Goal: Information Seeking & Learning: Get advice/opinions

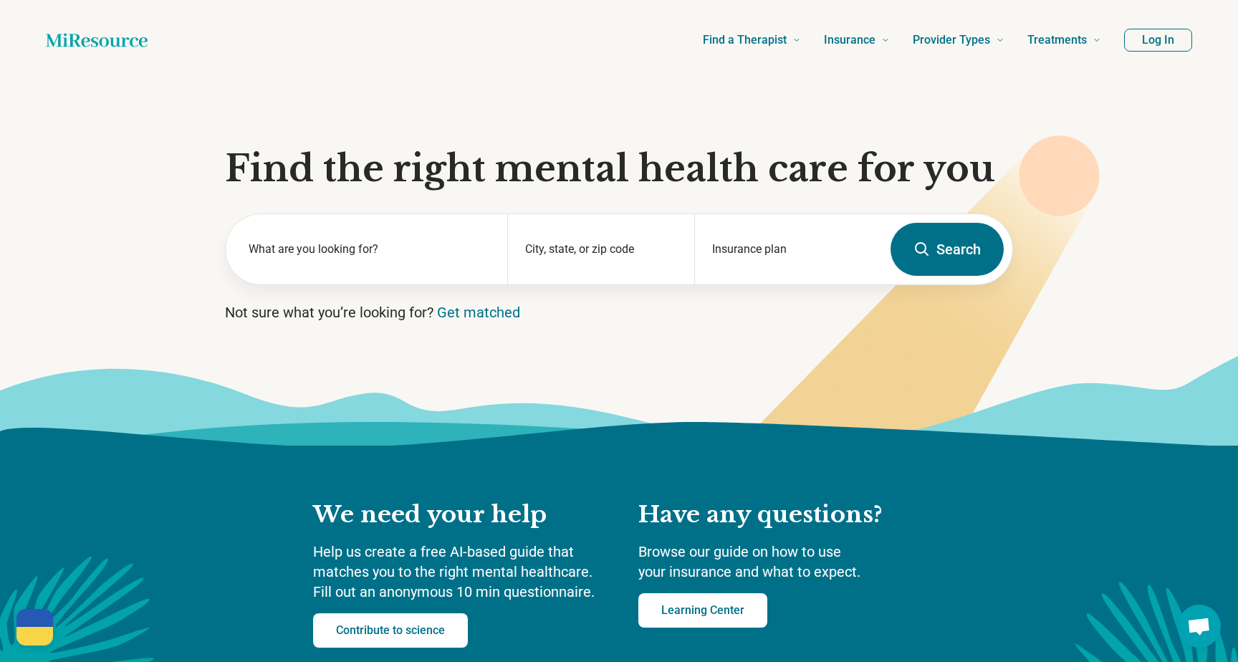
scroll to position [2337, 0]
click at [474, 306] on link "Get matched" at bounding box center [478, 312] width 83 height 17
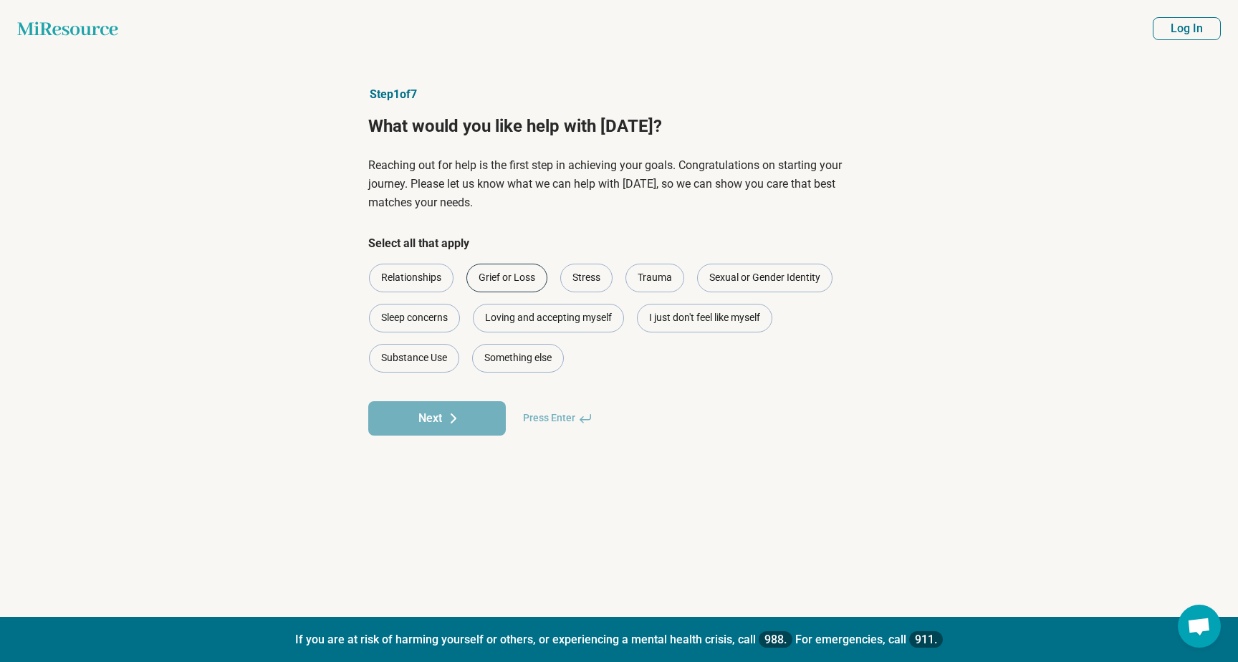
click at [494, 281] on div "Grief or Loss" at bounding box center [506, 278] width 81 height 29
click at [458, 413] on icon at bounding box center [453, 418] width 17 height 17
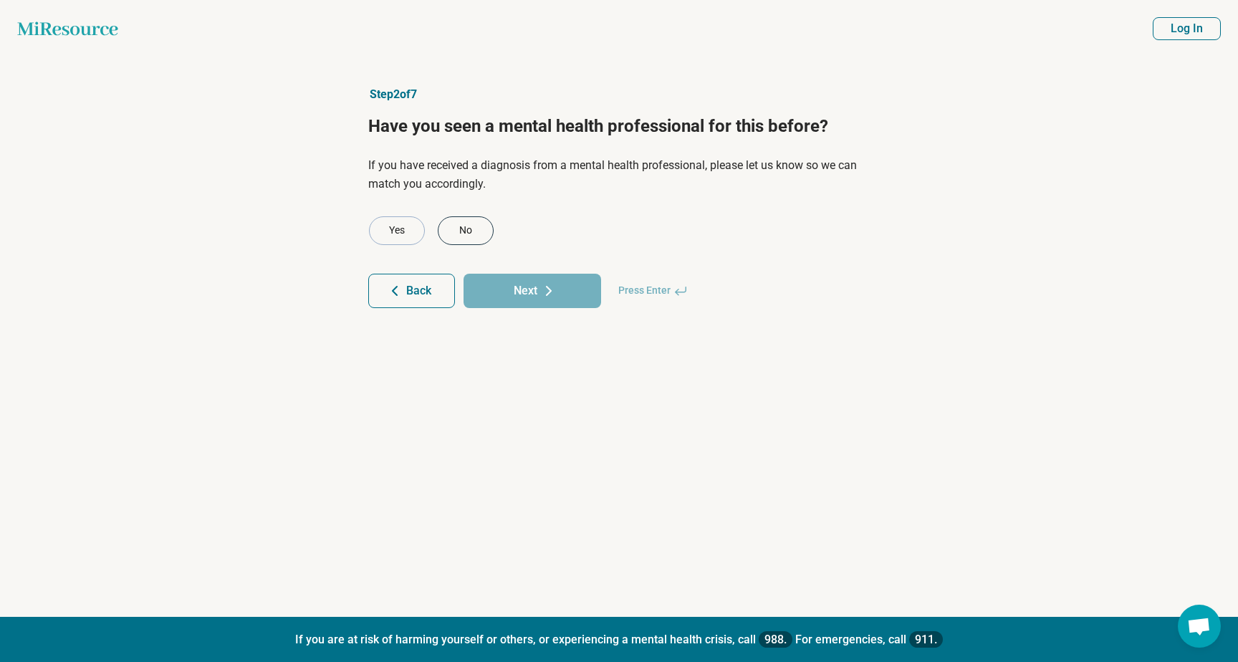
click at [453, 235] on div "No" at bounding box center [466, 230] width 56 height 29
click at [506, 284] on button "Next" at bounding box center [532, 291] width 138 height 34
click at [404, 224] on div "Yes" at bounding box center [397, 230] width 56 height 29
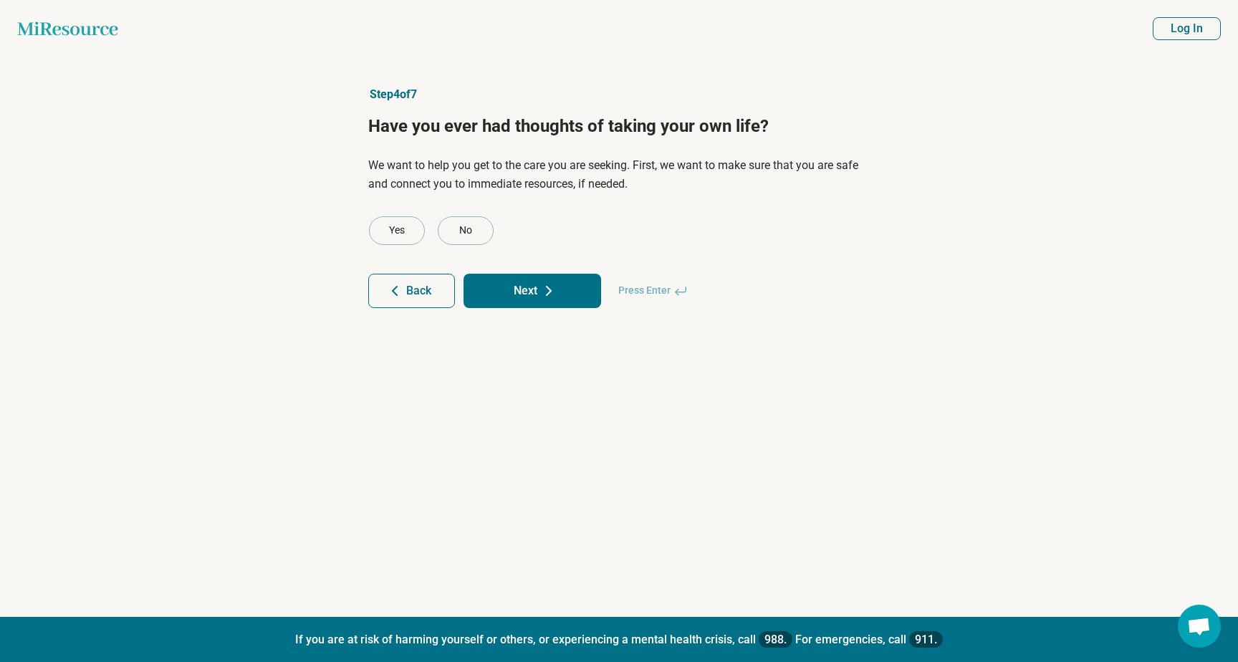
click at [529, 277] on button "Next" at bounding box center [532, 291] width 138 height 34
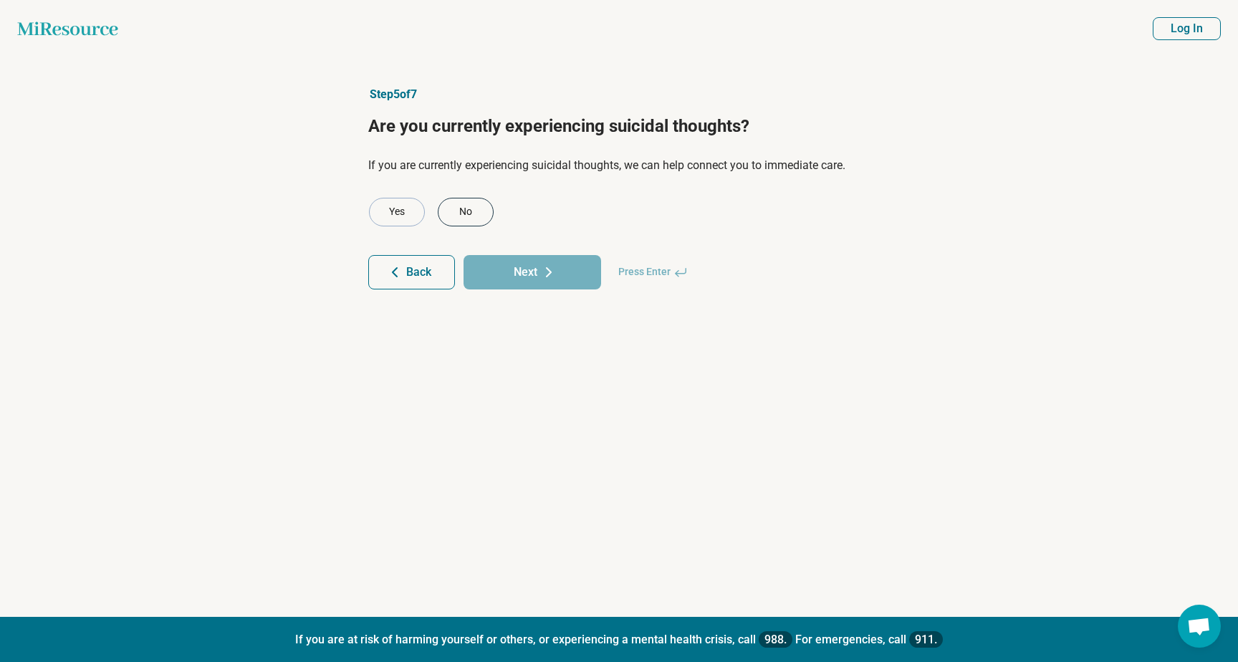
click at [468, 217] on div "No" at bounding box center [466, 212] width 56 height 29
click at [521, 273] on button "Next" at bounding box center [532, 272] width 138 height 34
